Goal: Entertainment & Leisure: Consume media (video, audio)

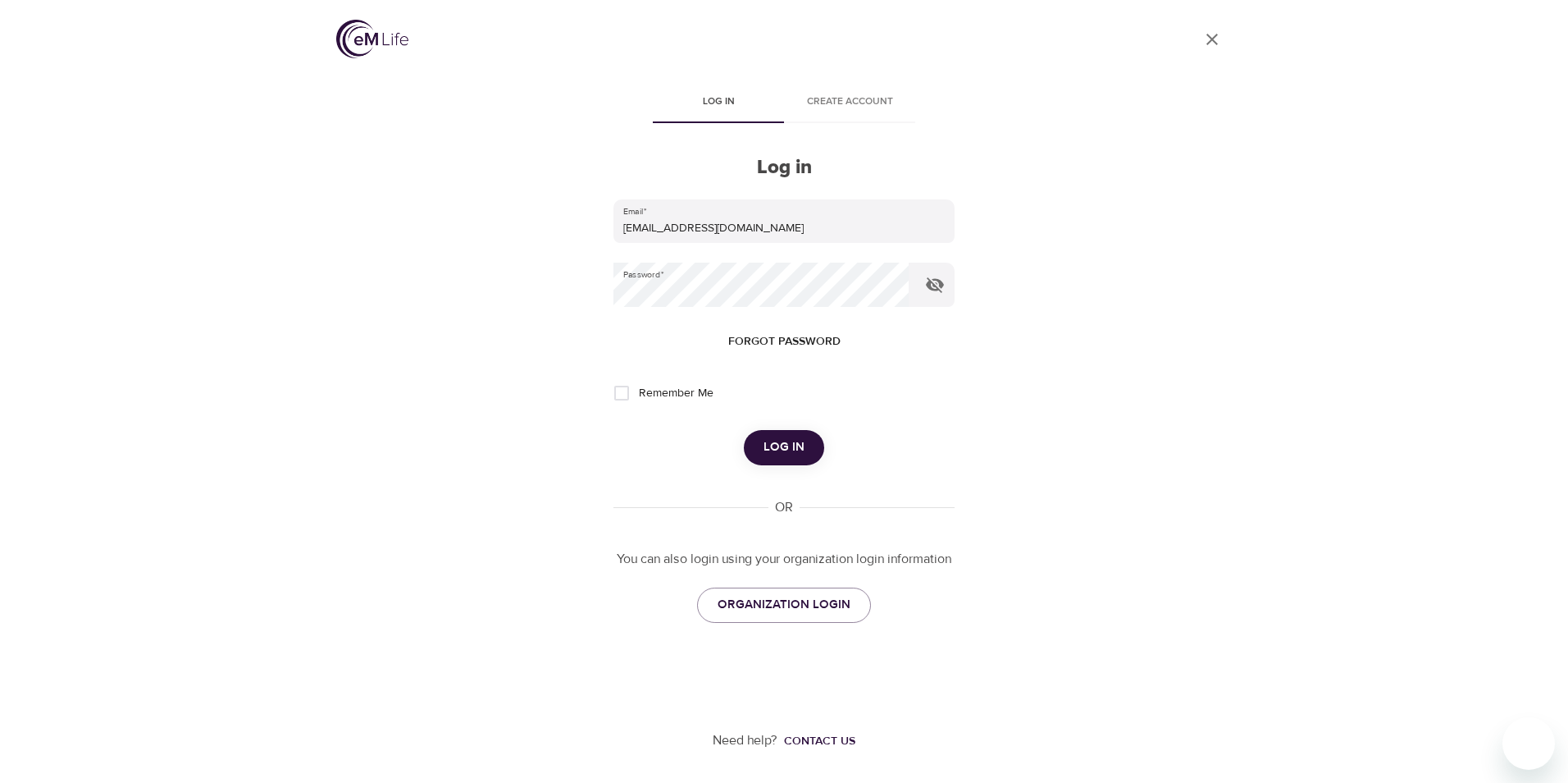
click at [787, 445] on span "Log in" at bounding box center [784, 447] width 41 height 22
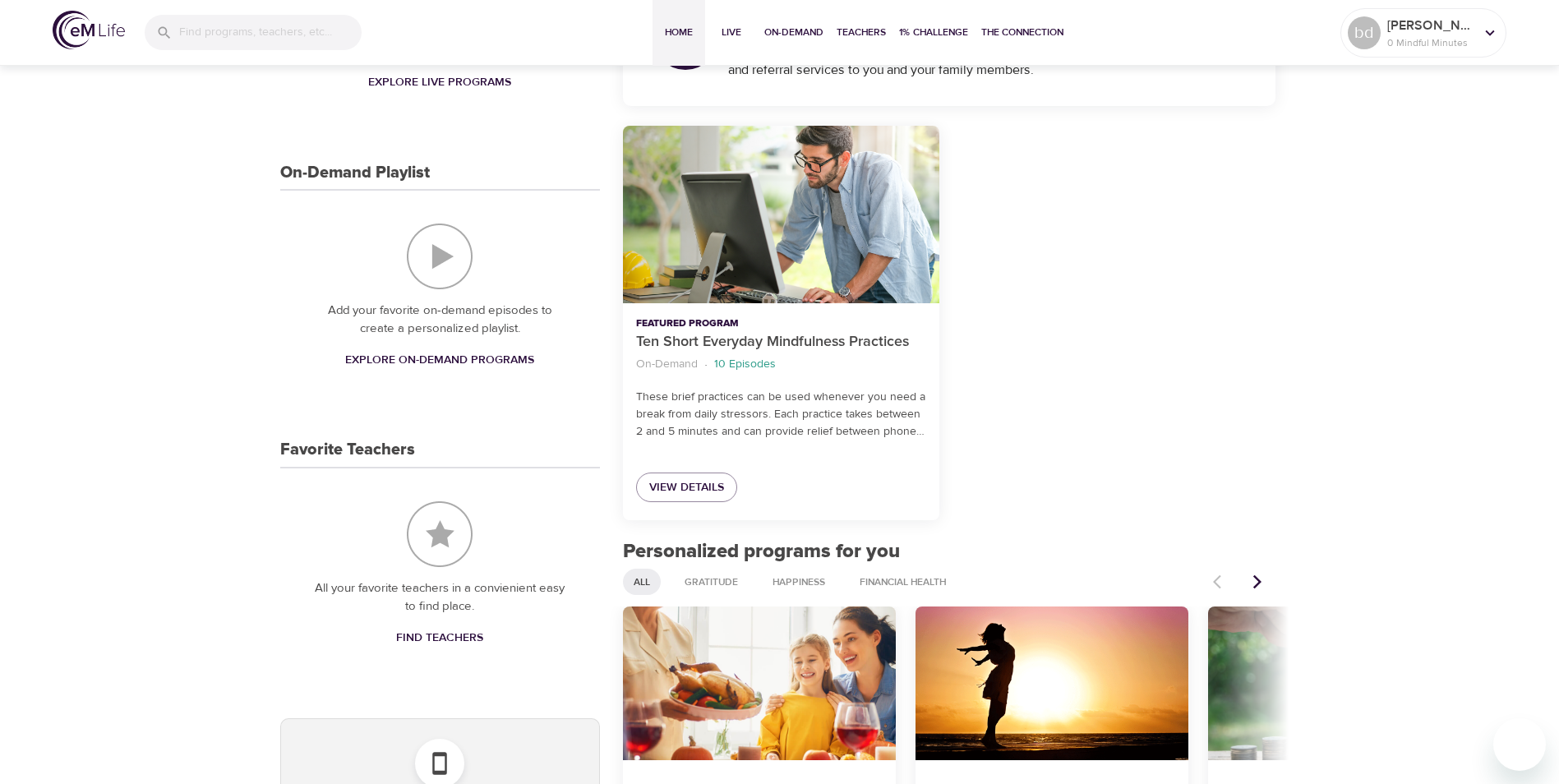
scroll to position [342, 0]
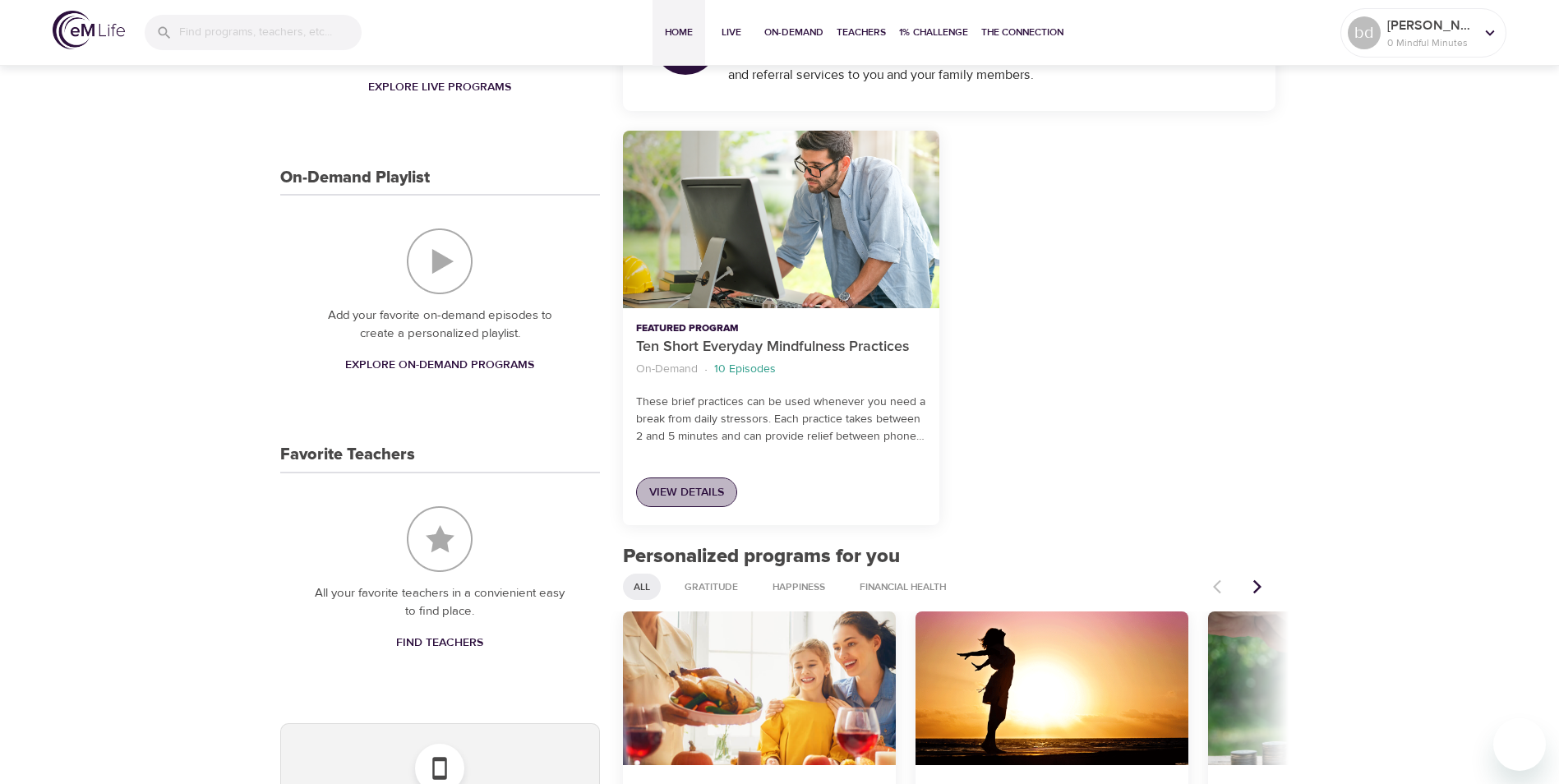
click at [708, 495] on span "View Details" at bounding box center [686, 493] width 75 height 21
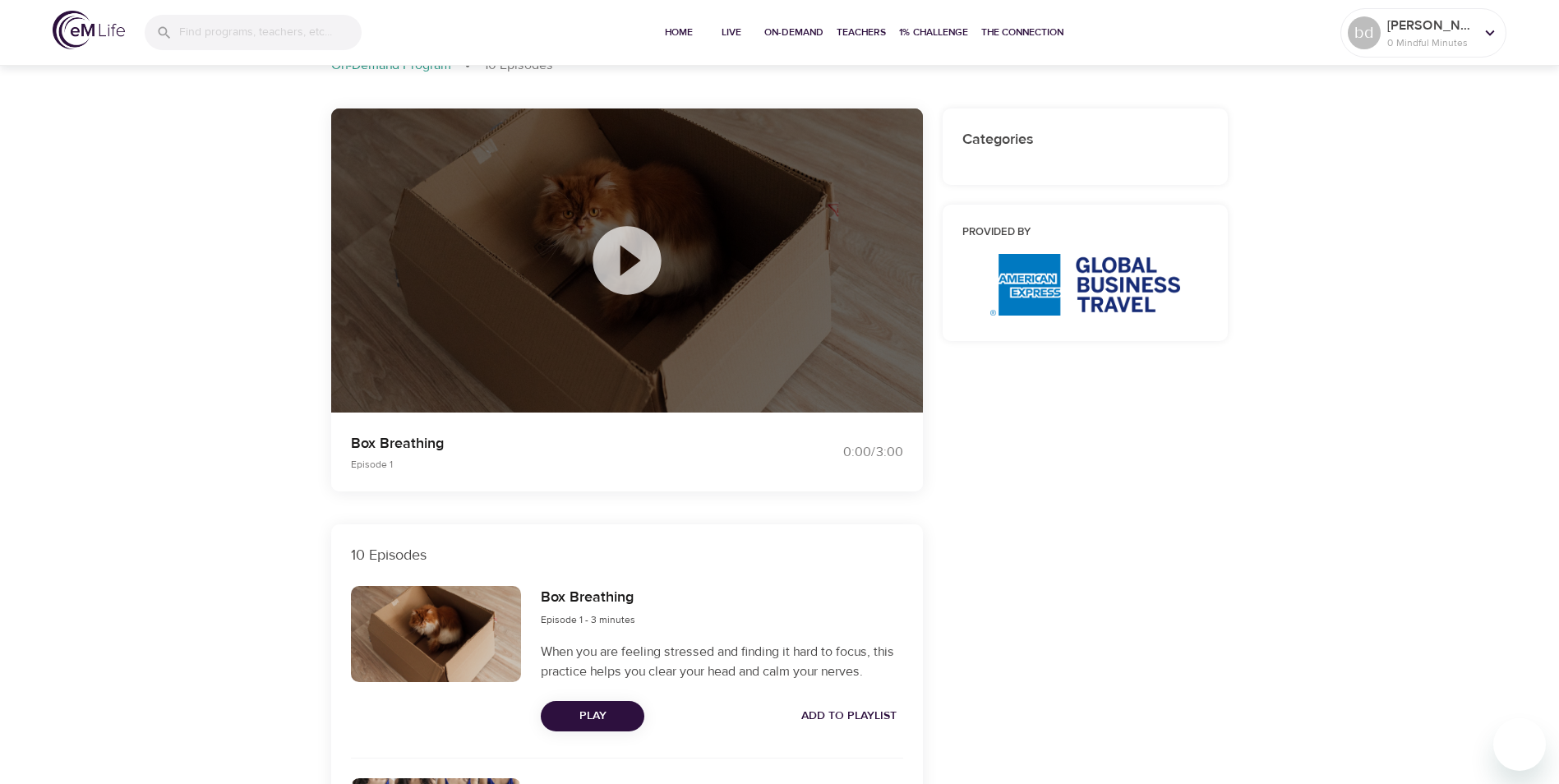
scroll to position [107, 0]
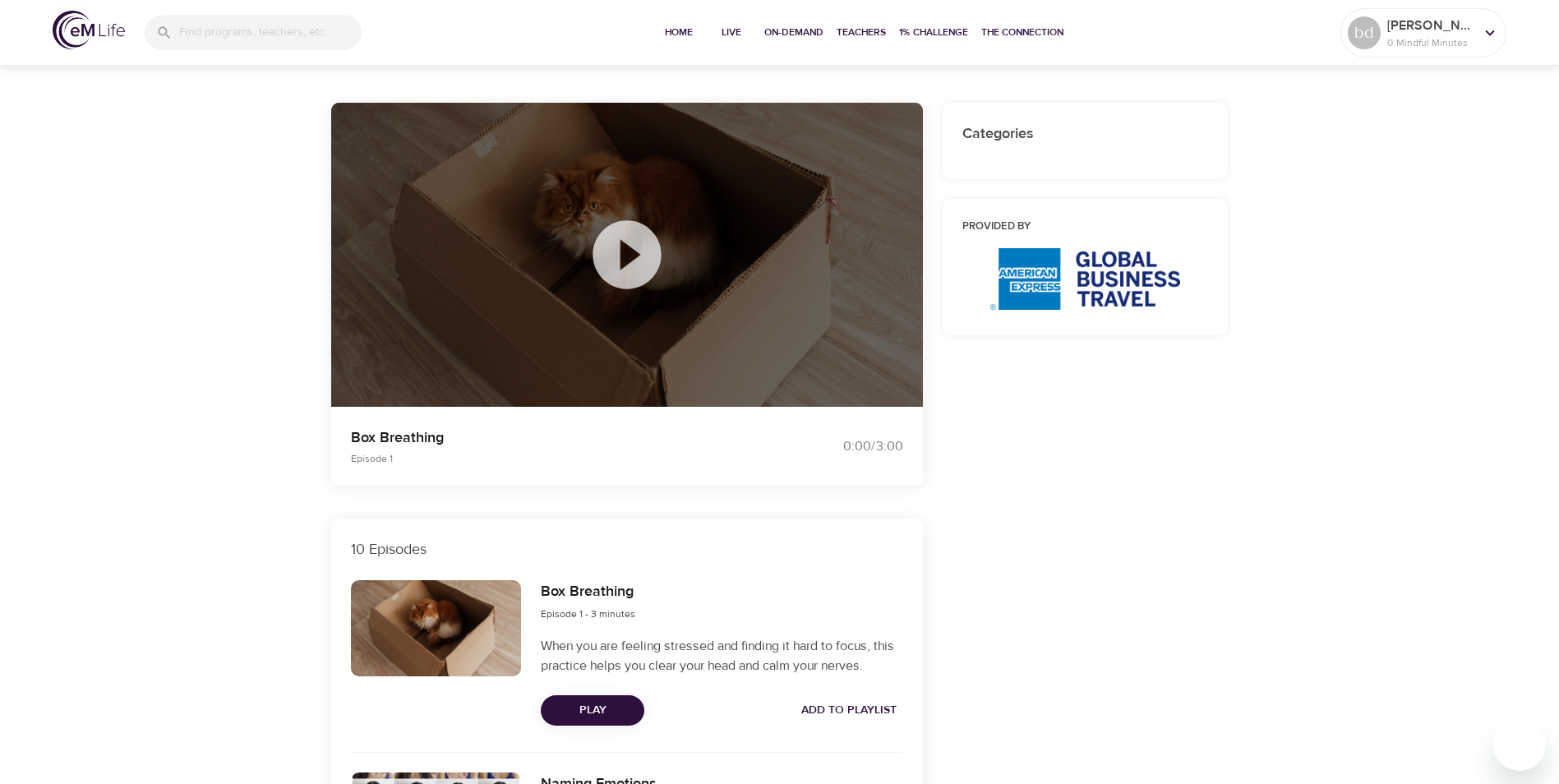
click at [626, 251] on icon at bounding box center [626, 254] width 82 height 82
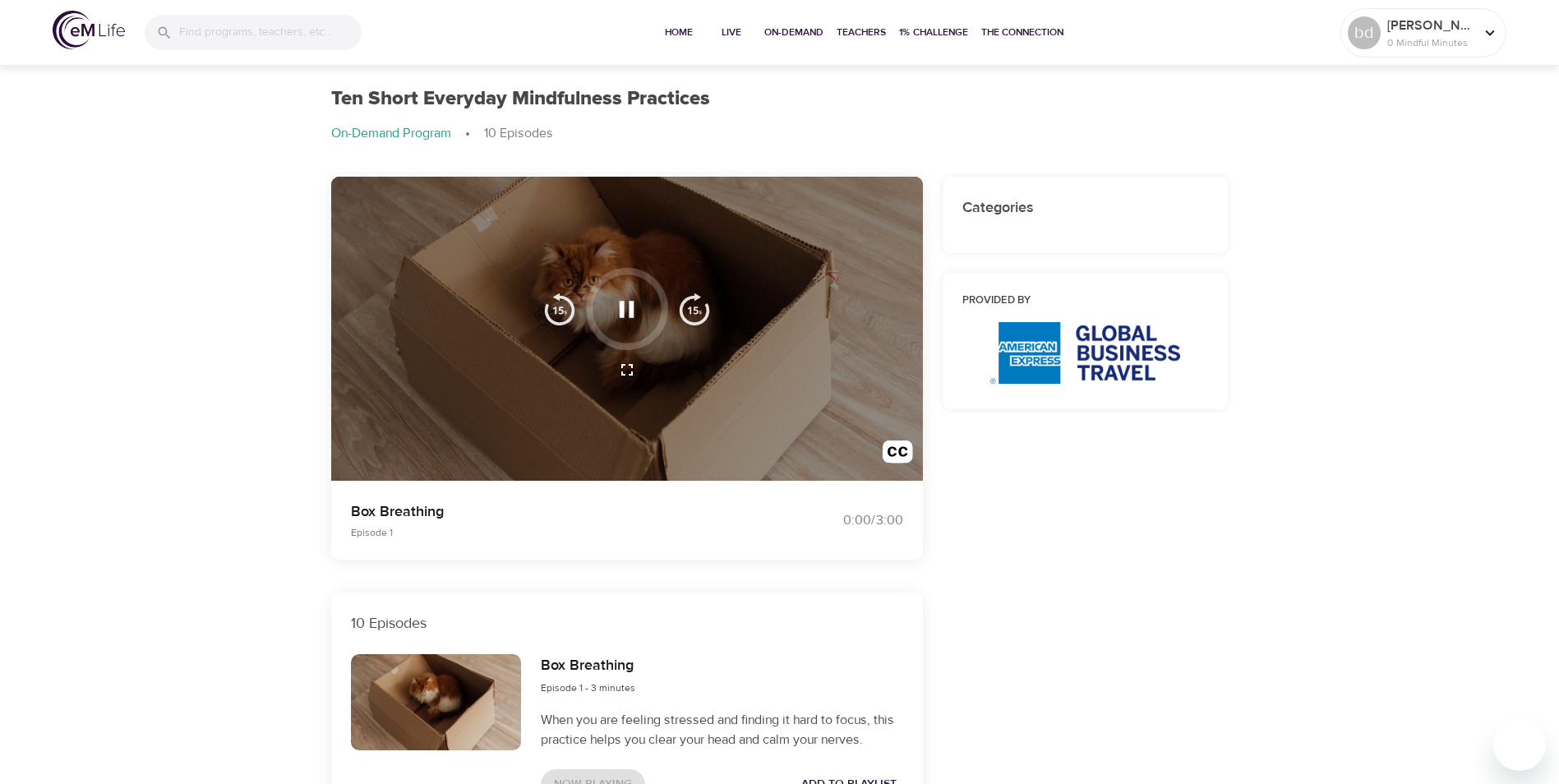
scroll to position [0, 0]
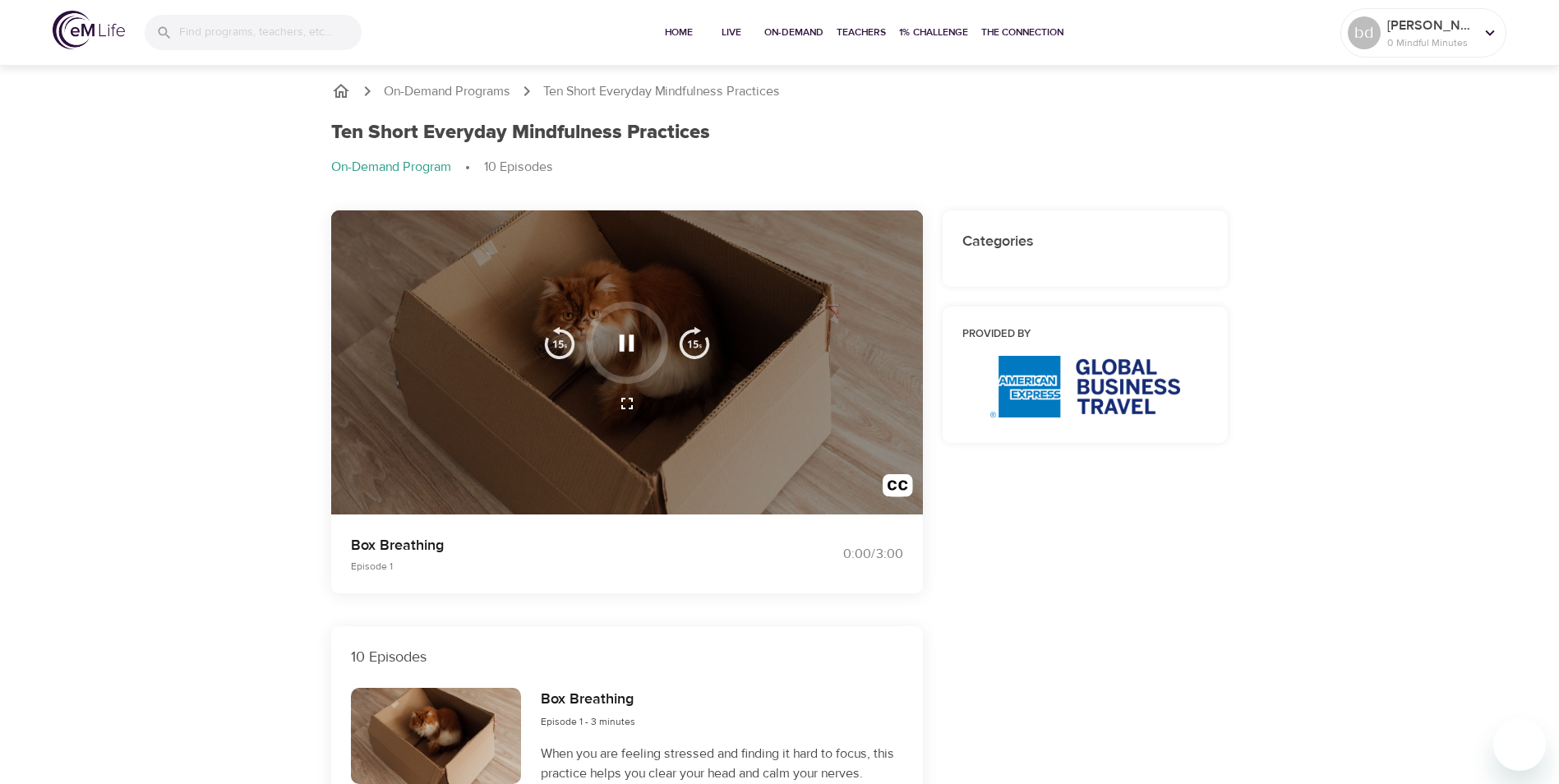
click at [638, 334] on icon "button" at bounding box center [626, 343] width 29 height 29
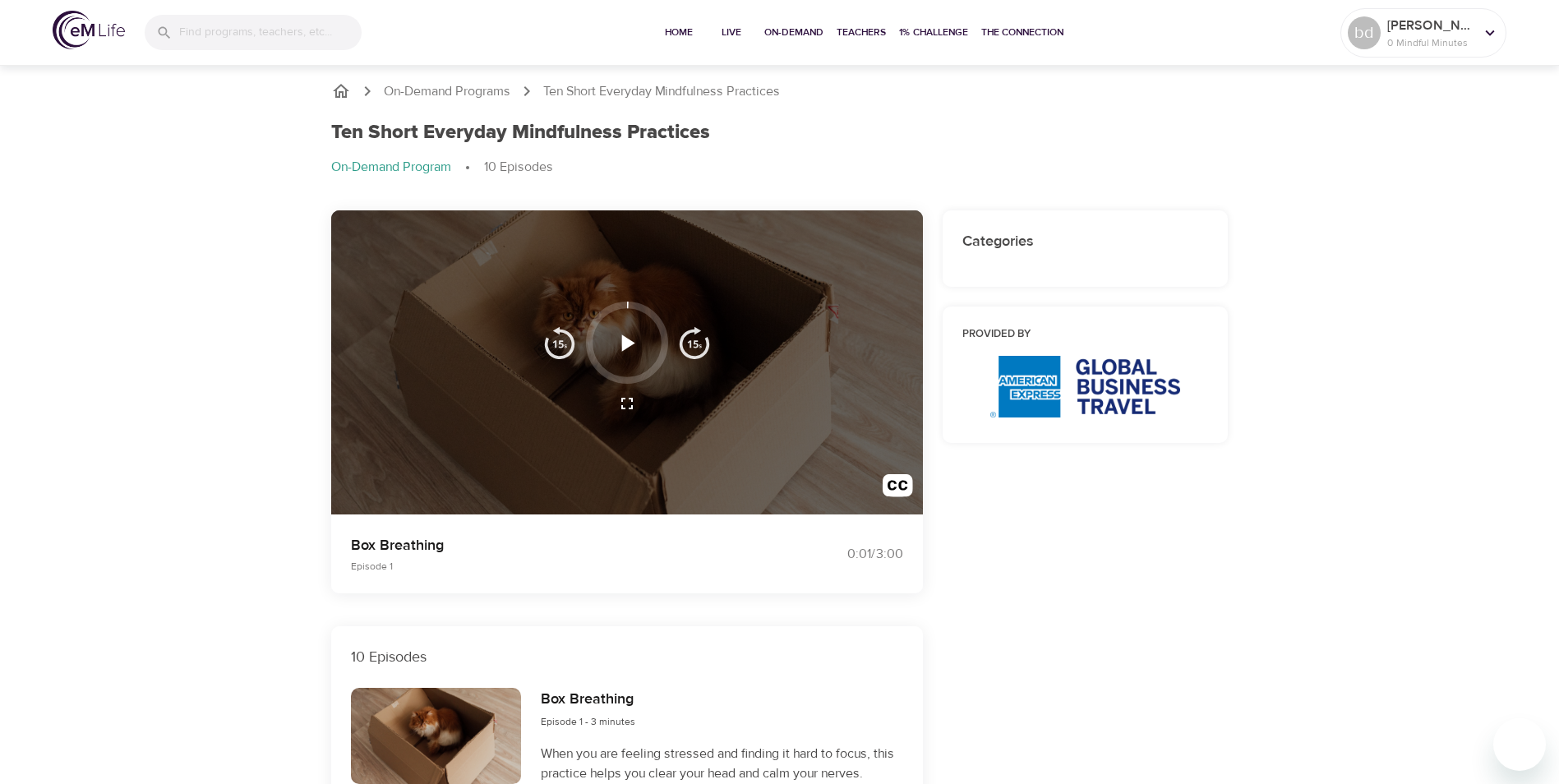
click at [638, 334] on icon "button" at bounding box center [626, 343] width 29 height 29
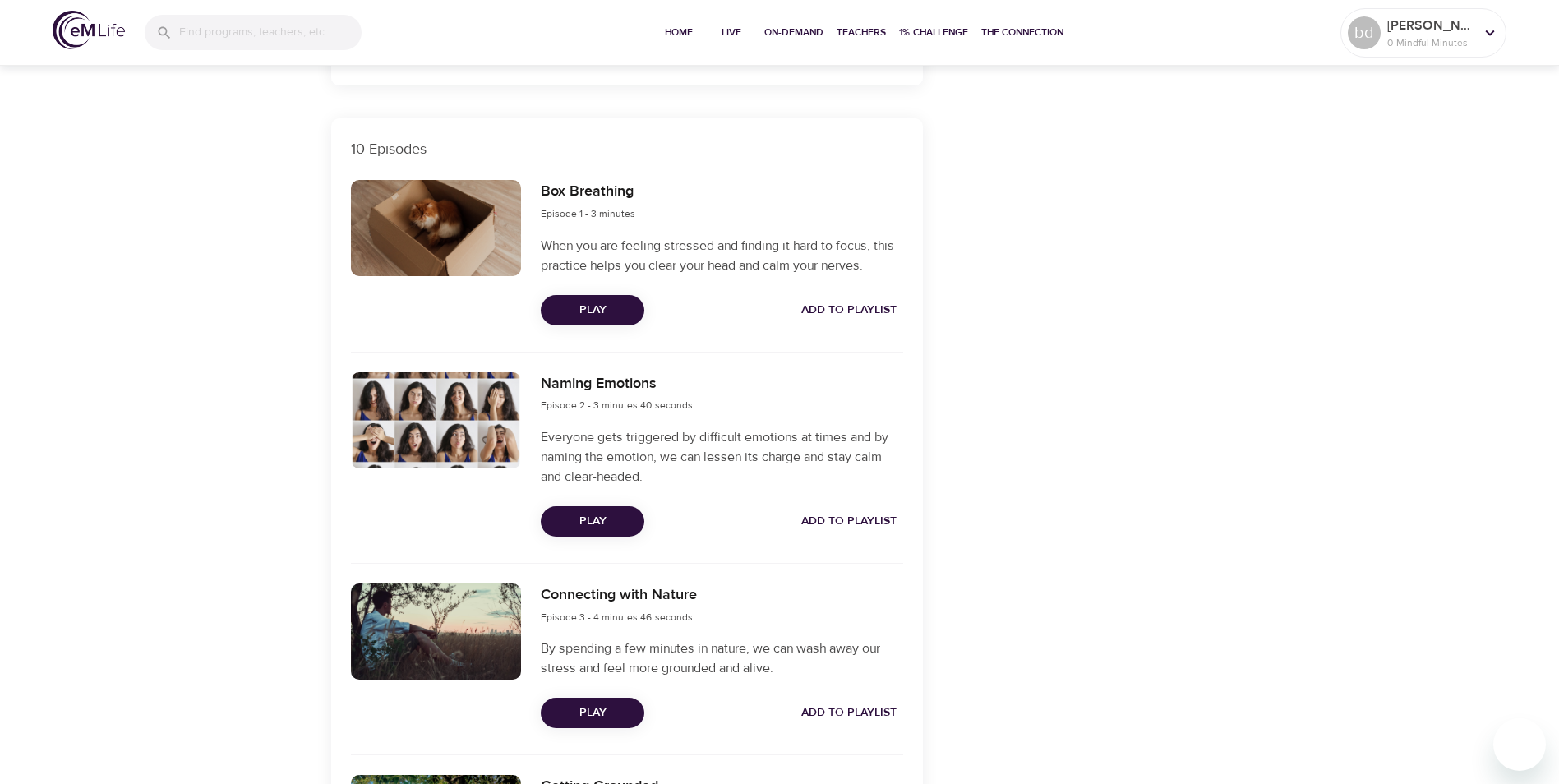
scroll to position [529, 0]
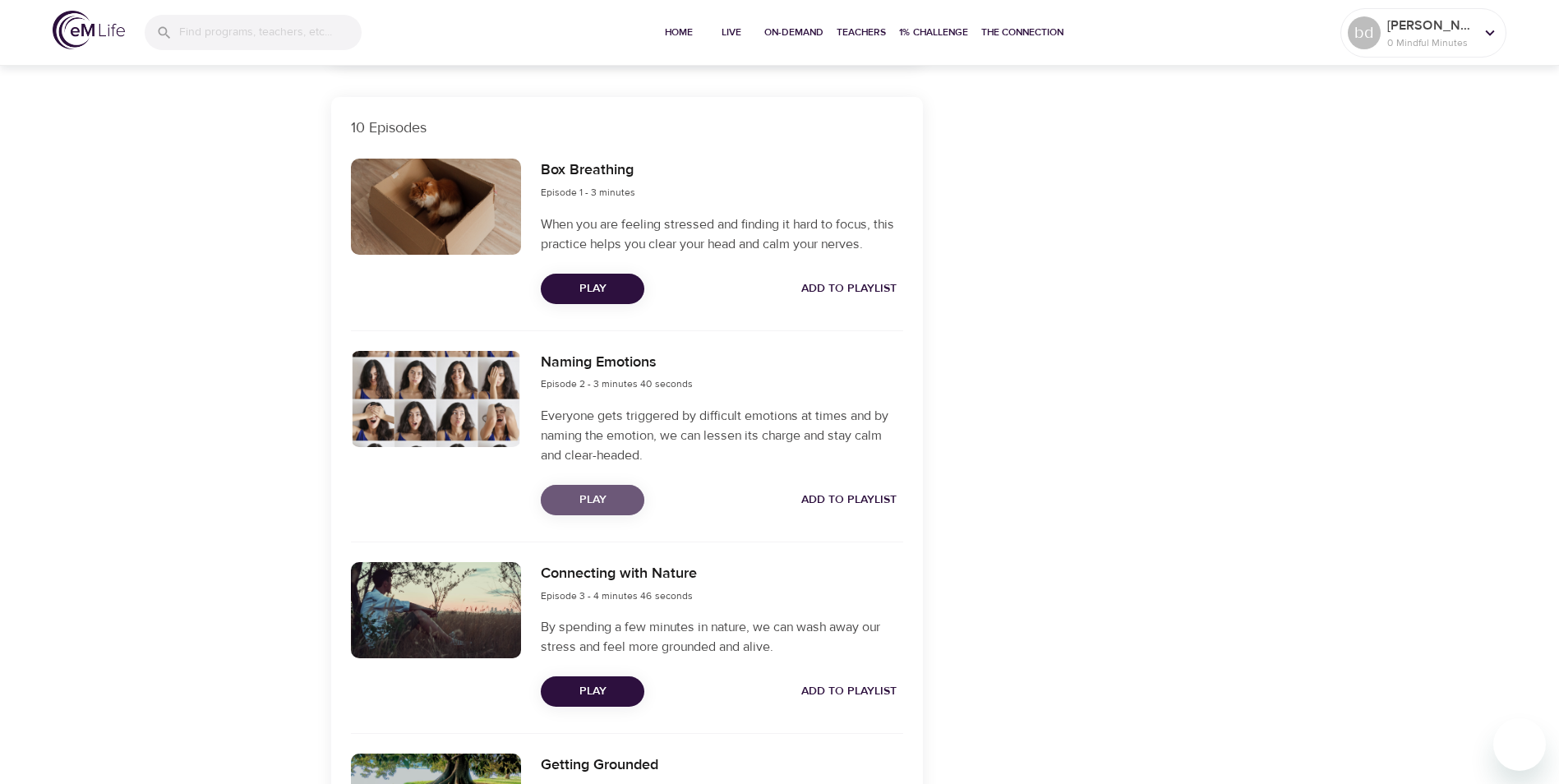
click at [594, 497] on span "Play" at bounding box center [592, 500] width 77 height 21
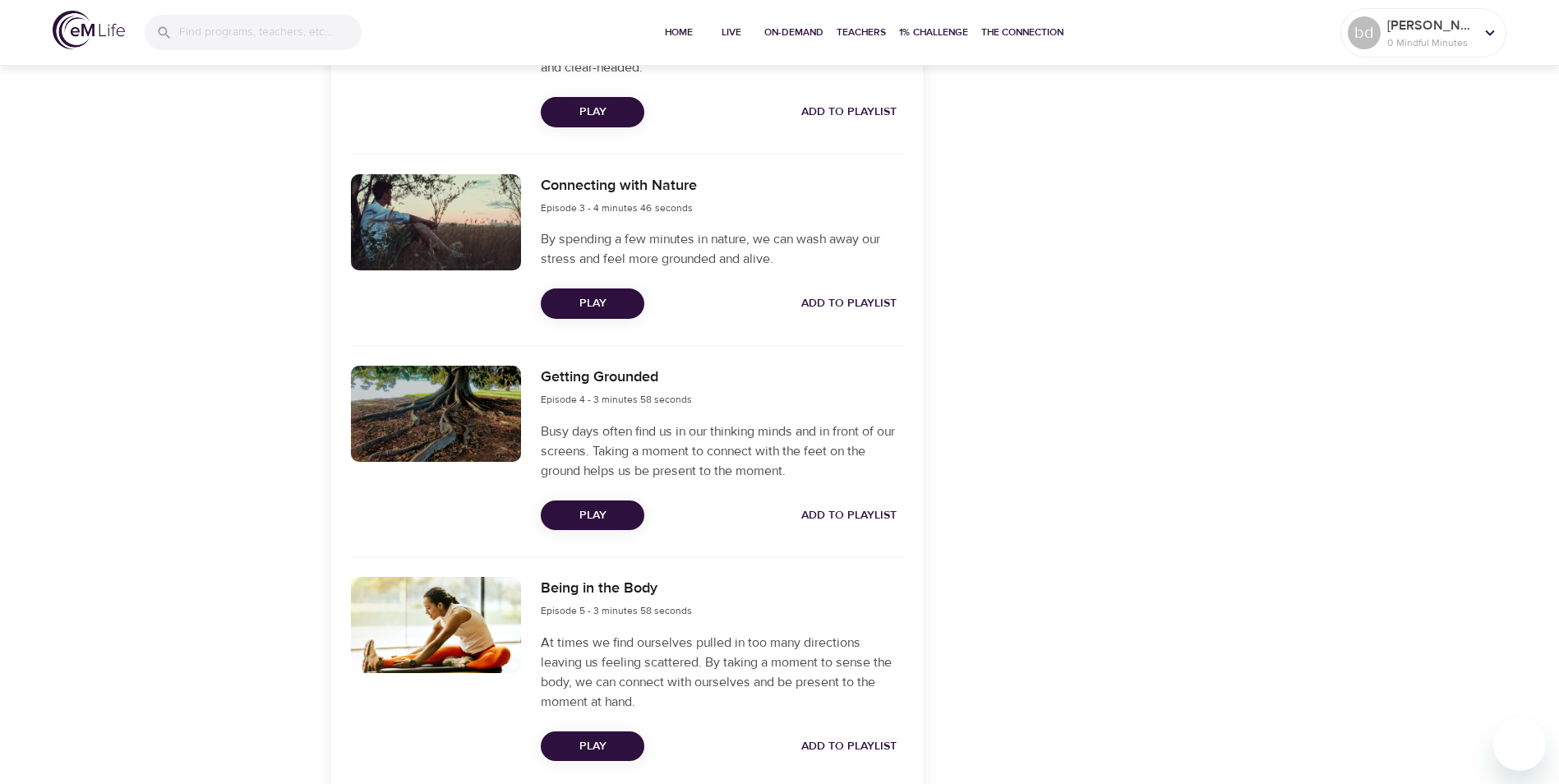
scroll to position [951, 0]
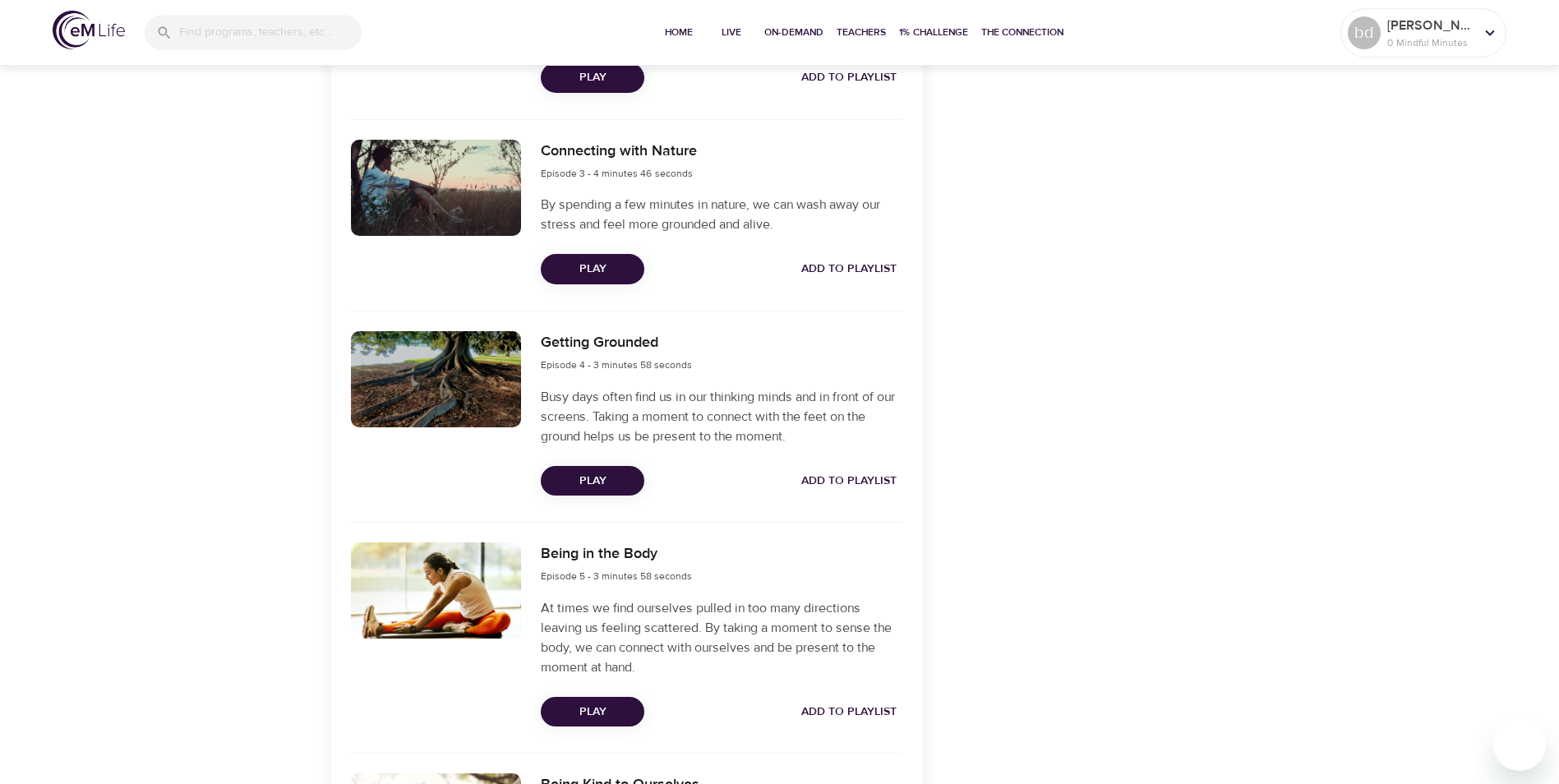
click at [609, 477] on span "Play" at bounding box center [592, 481] width 77 height 21
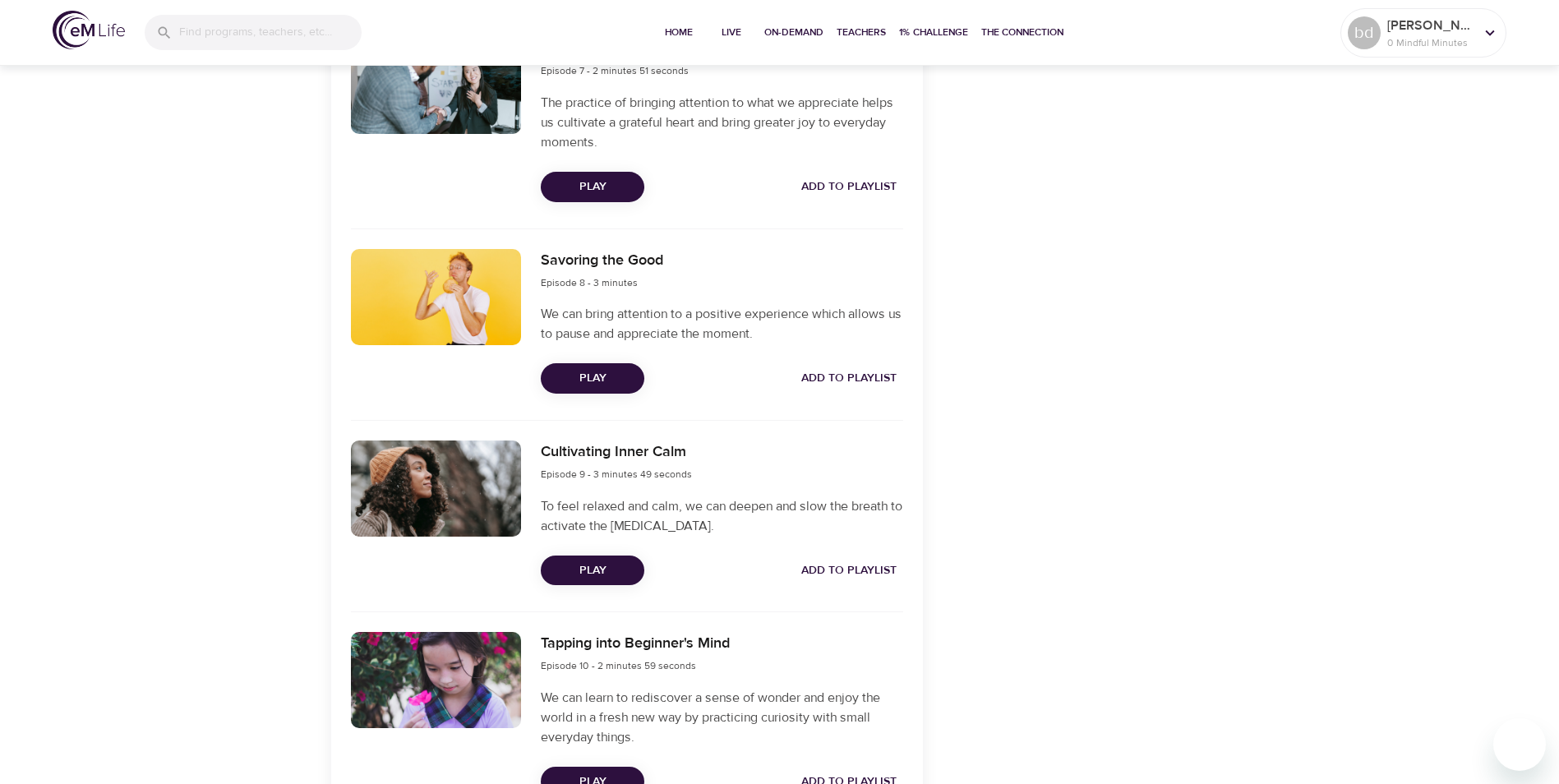
scroll to position [1781, 0]
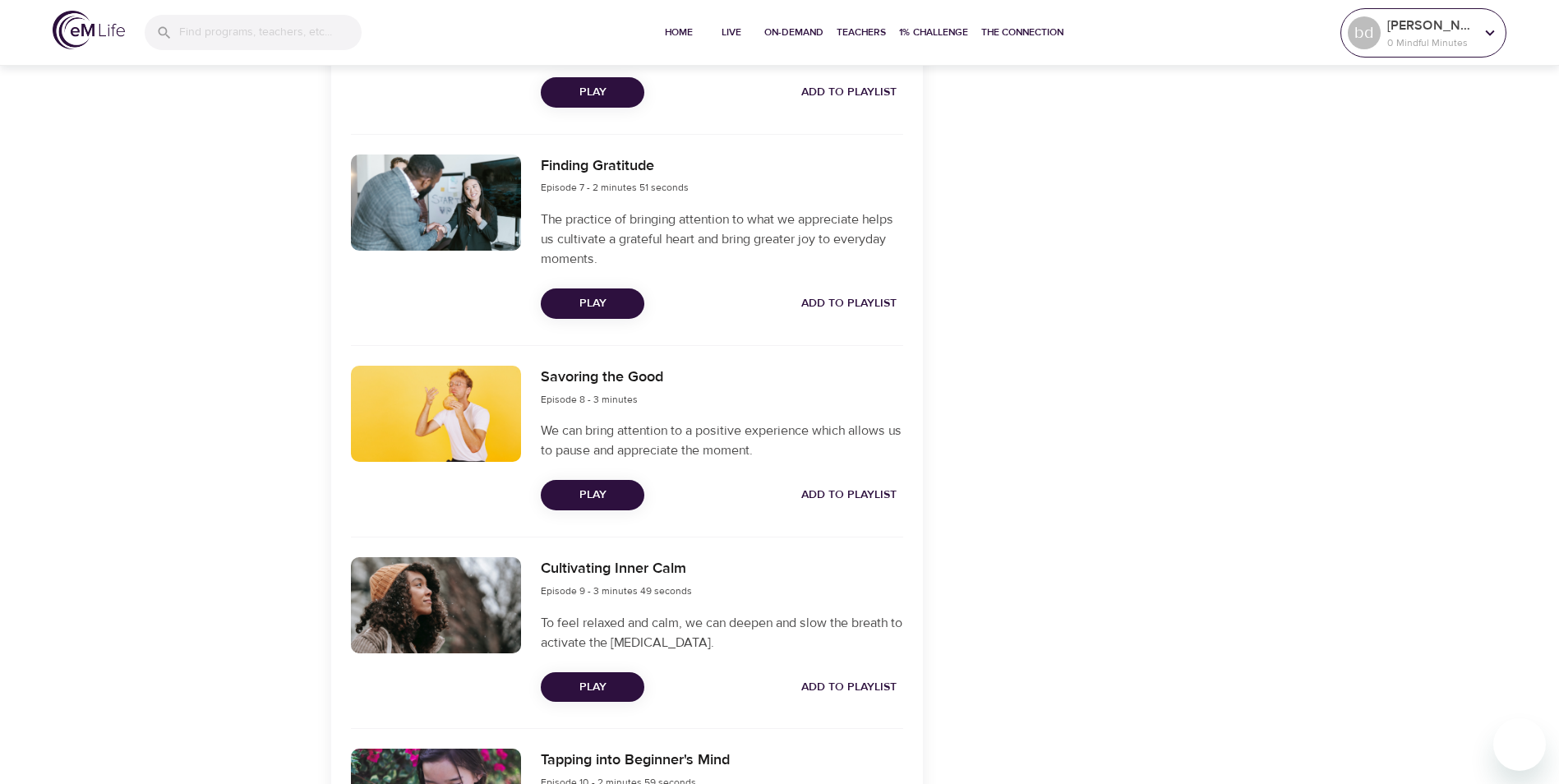
click at [1416, 36] on p "0 Mindful Minutes" at bounding box center [1430, 43] width 87 height 15
